Goal: Check status: Check status

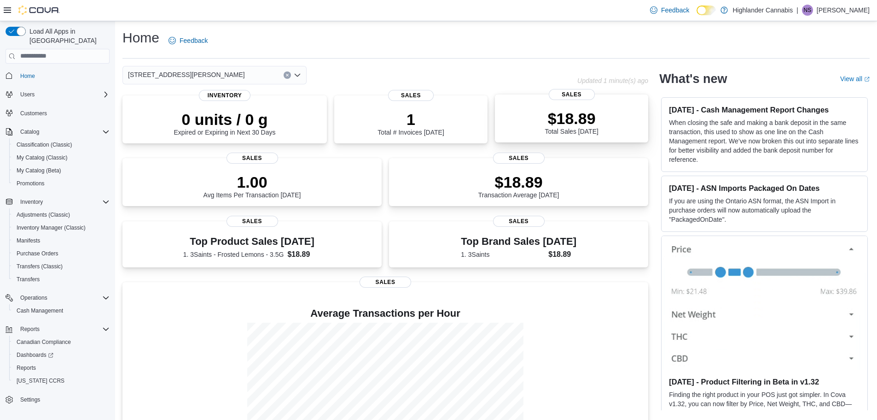
click at [512, 124] on div "$18.89 Total Sales Today" at bounding box center [571, 119] width 139 height 29
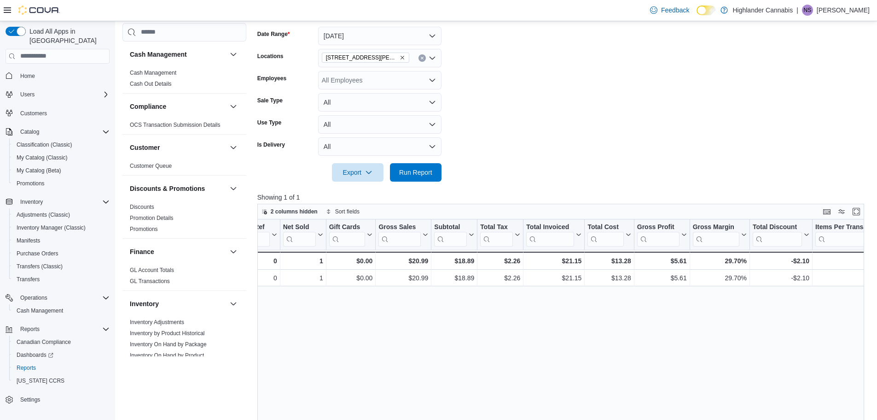
scroll to position [80, 0]
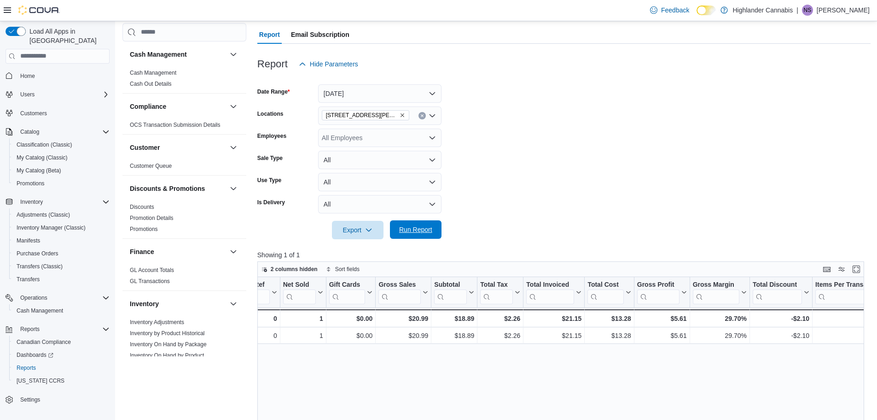
click at [427, 223] on span "Run Report" at bounding box center [416, 229] width 41 height 18
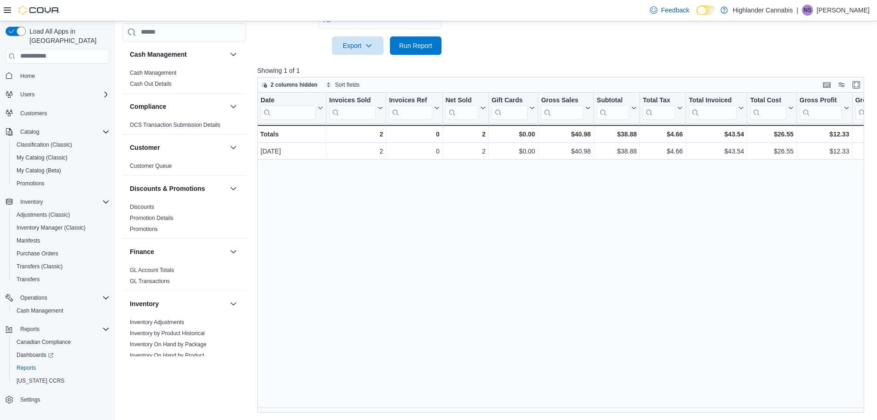
scroll to position [0, 144]
